Goal: Find specific page/section: Find specific page/section

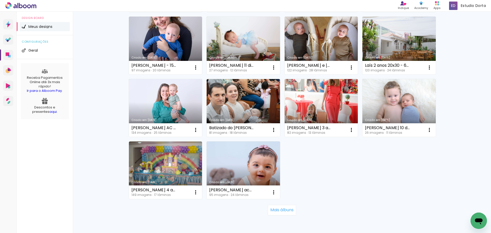
scroll to position [307, 0]
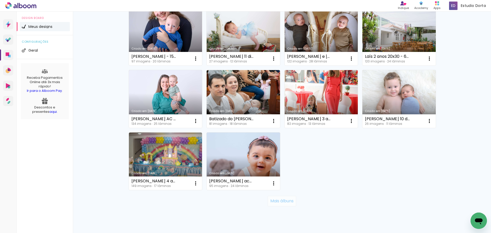
click at [0, 0] on slot "Mais álbuns" at bounding box center [0, 0] width 0 height 0
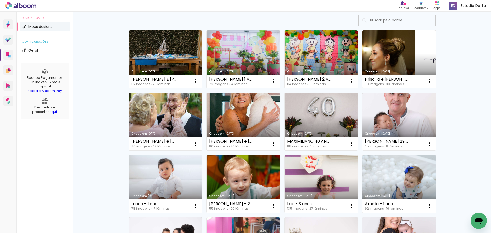
scroll to position [0, 0]
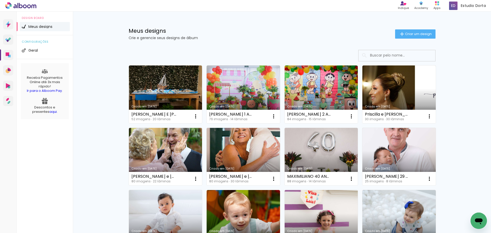
click at [386, 55] on input at bounding box center [404, 55] width 73 height 10
type input "a"
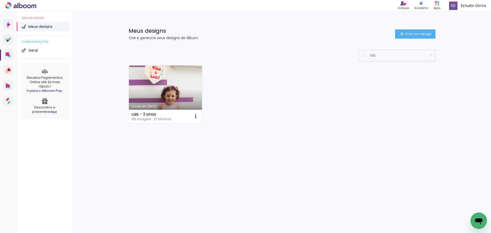
type input "lais"
type paper-input "lais"
drag, startPoint x: 391, startPoint y: 56, endPoint x: 365, endPoint y: 54, distance: 25.6
click at [366, 54] on div "lais" at bounding box center [397, 55] width 77 height 10
